Goal: Task Accomplishment & Management: Manage account settings

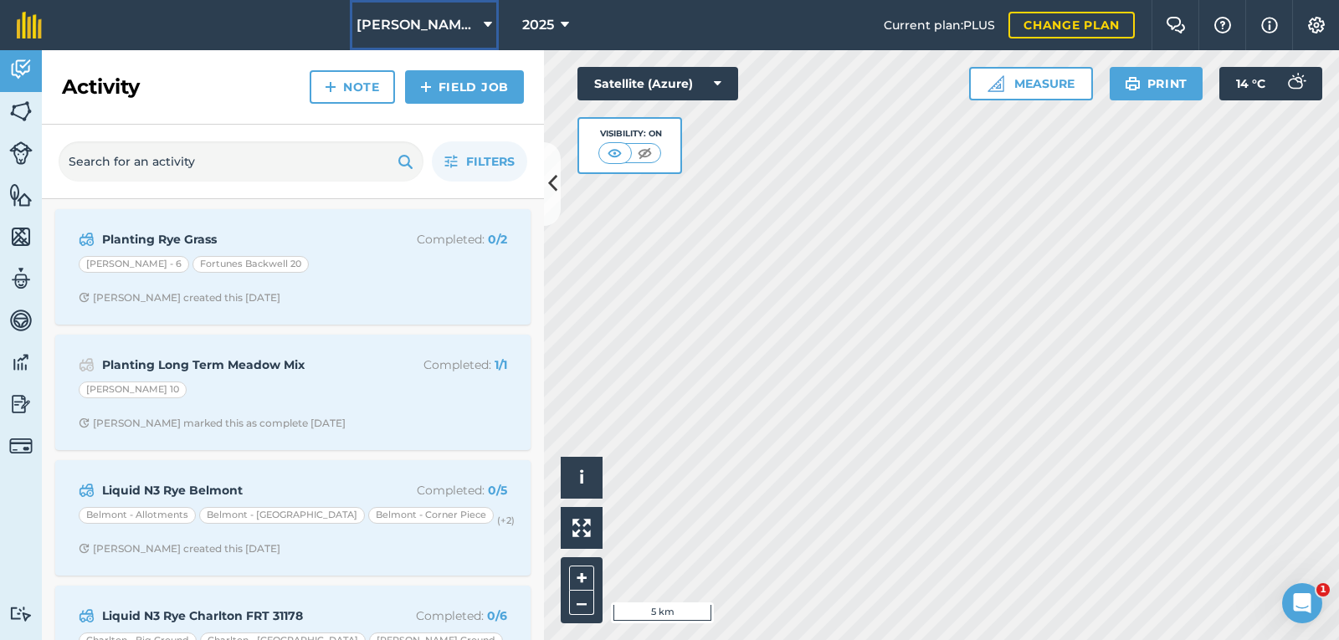
click at [475, 17] on button "Alvis Contracting" at bounding box center [424, 25] width 149 height 50
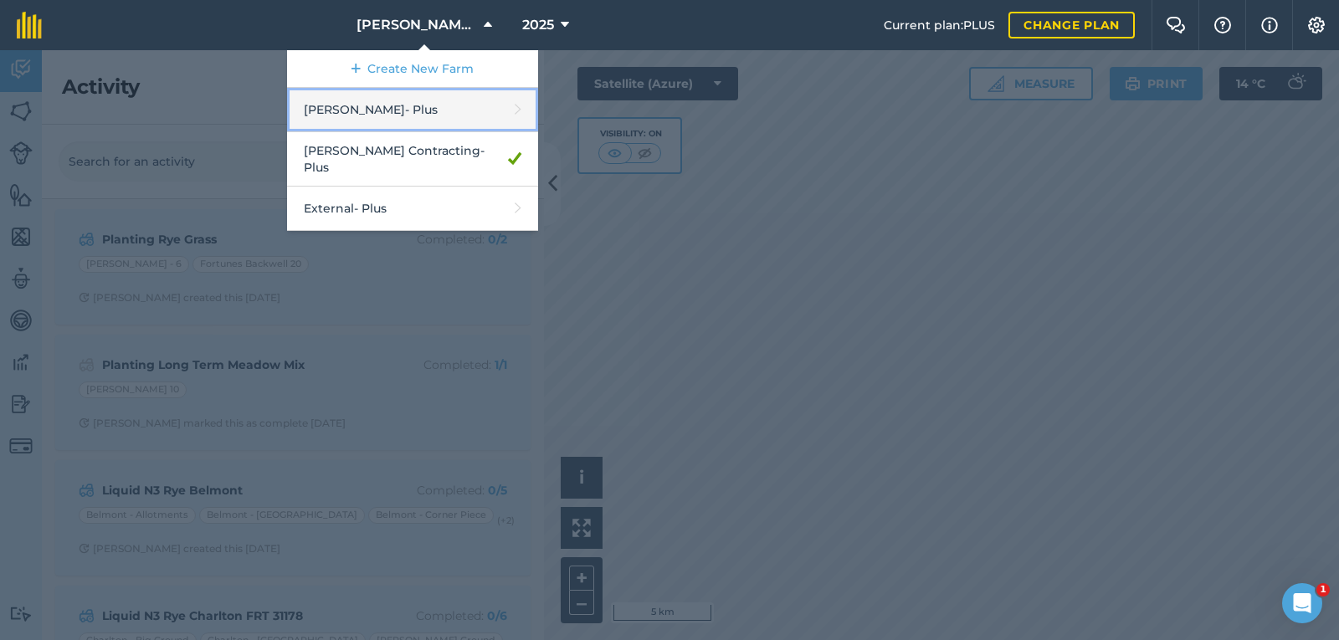
click at [403, 109] on link "Alvis Brothers - Plus" at bounding box center [412, 110] width 251 height 44
